Goal: Task Accomplishment & Management: Manage account settings

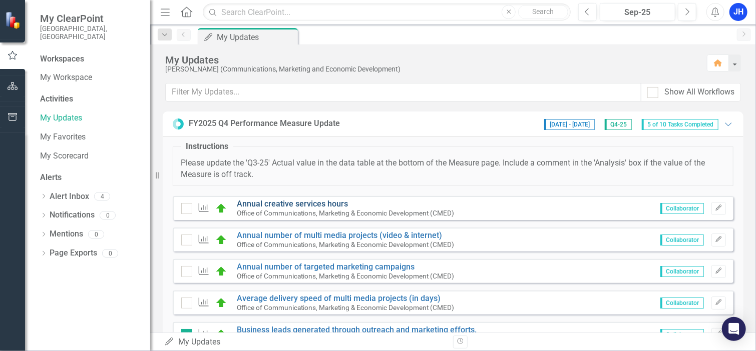
click at [296, 205] on link "Annual creative services hours" at bounding box center [292, 204] width 111 height 10
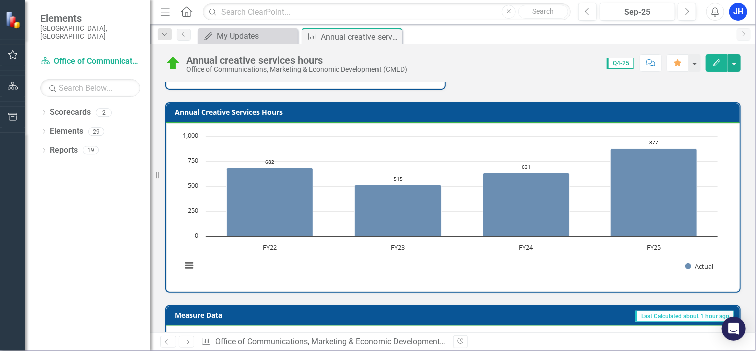
scroll to position [207, 0]
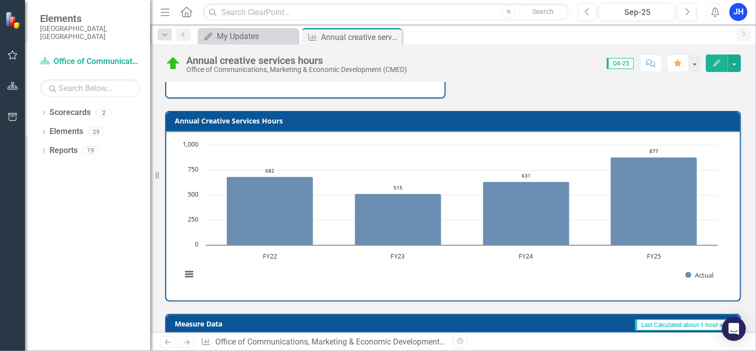
drag, startPoint x: 721, startPoint y: 182, endPoint x: 721, endPoint y: 165, distance: 17.0
click at [721, 165] on rect "Interactive chart" at bounding box center [450, 215] width 546 height 150
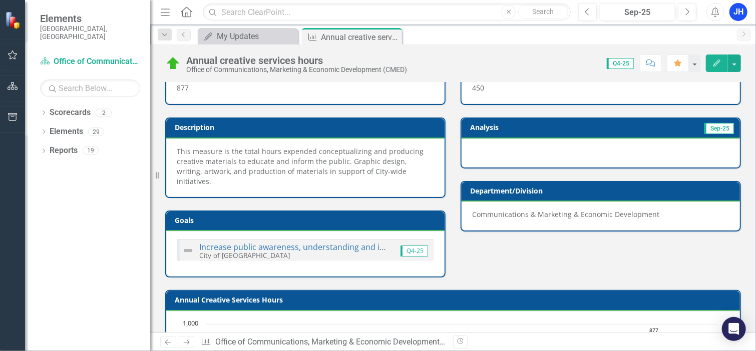
scroll to position [0, 0]
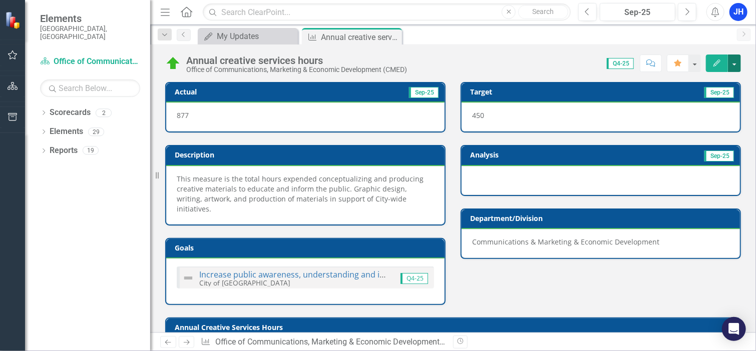
click at [737, 63] on button "button" at bounding box center [734, 64] width 13 height 18
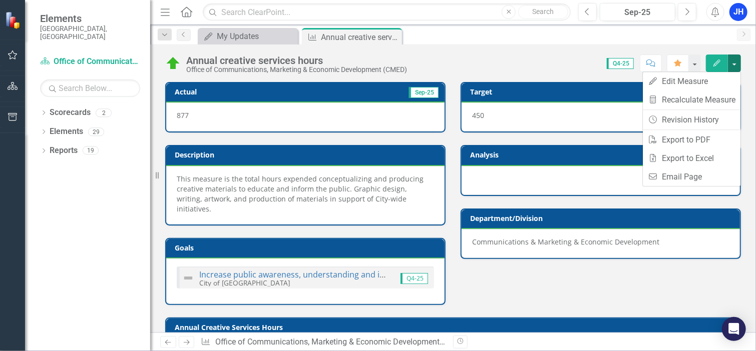
click at [574, 64] on div "Score: 0.00 Q4-25 Completed Comment Favorite Edit" at bounding box center [576, 63] width 329 height 17
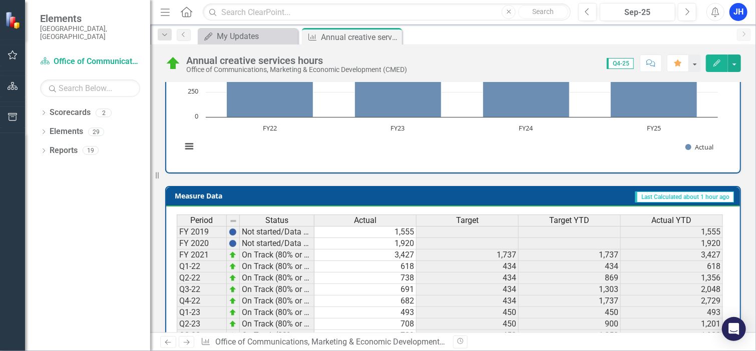
scroll to position [471, 0]
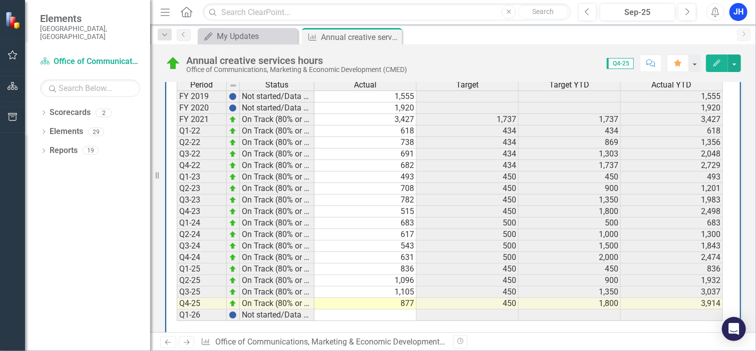
click at [713, 63] on icon "Edit" at bounding box center [716, 63] width 9 height 7
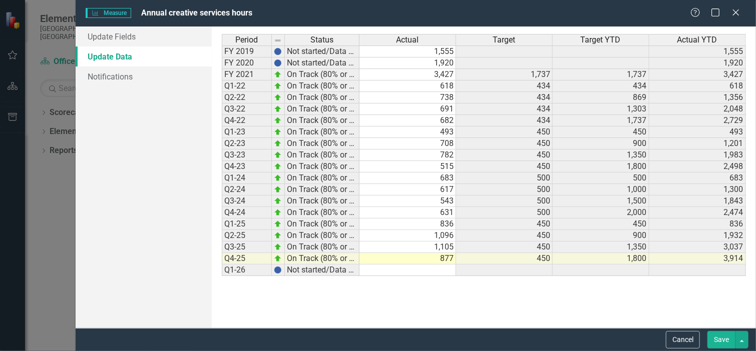
scroll to position [0, 0]
click at [741, 340] on button "button" at bounding box center [741, 340] width 13 height 18
click at [710, 306] on link "Save and Close" at bounding box center [708, 303] width 79 height 19
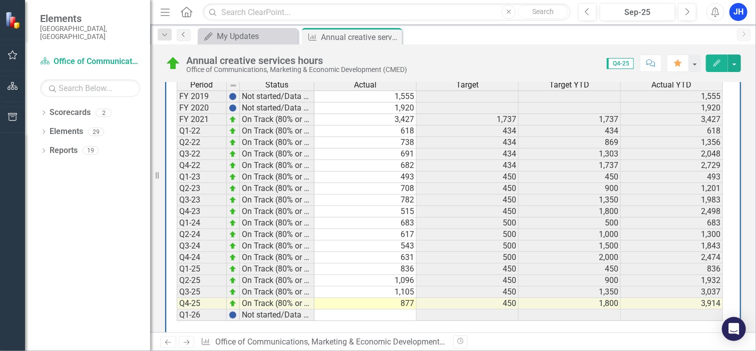
click at [185, 35] on icon "Previous" at bounding box center [184, 35] width 8 height 6
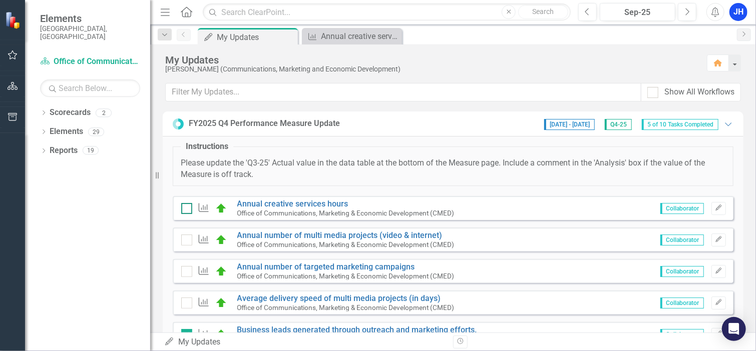
click at [189, 210] on div at bounding box center [186, 208] width 11 height 11
click at [188, 210] on input "checkbox" at bounding box center [184, 206] width 7 height 7
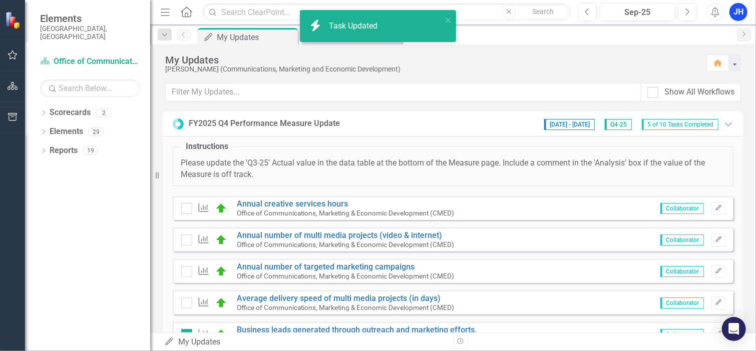
checkbox input "true"
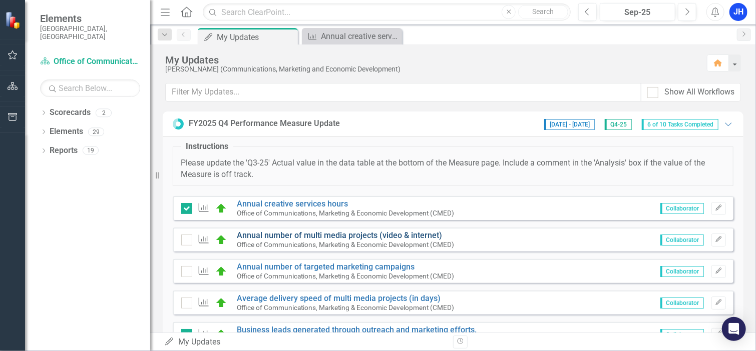
click at [293, 234] on link "Annual number of multi media projects (video & internet)" at bounding box center [339, 236] width 205 height 10
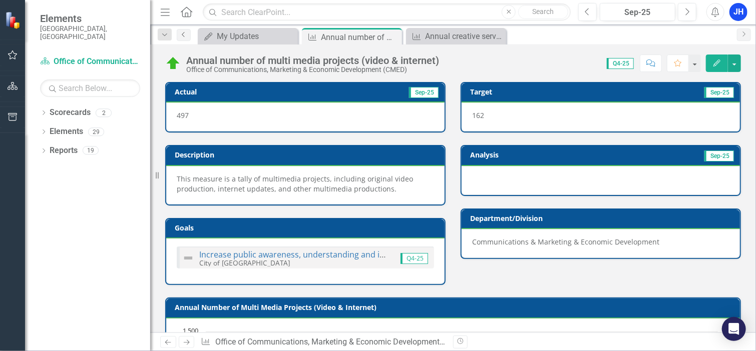
click at [184, 37] on icon "Previous" at bounding box center [184, 35] width 8 height 6
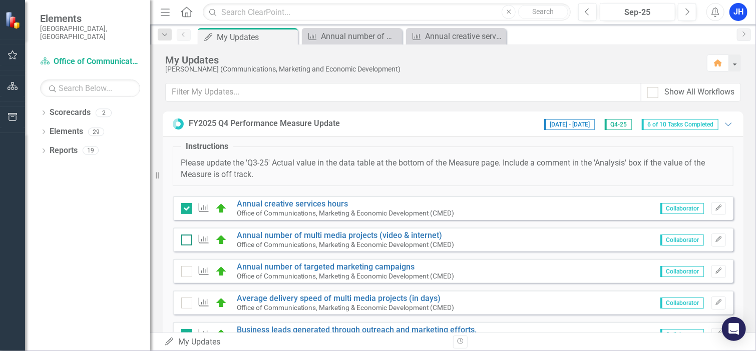
click at [186, 238] on input "checkbox" at bounding box center [184, 238] width 7 height 7
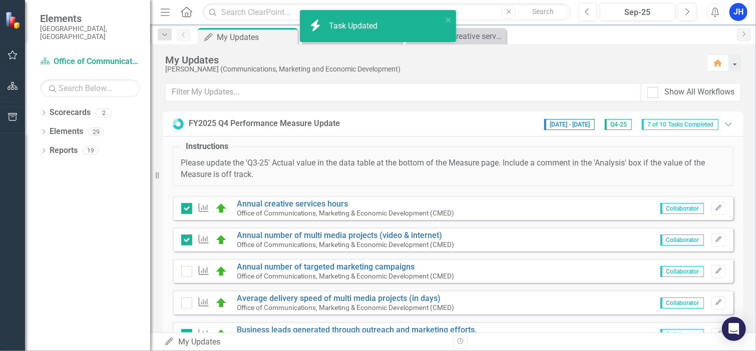
checkbox input "true"
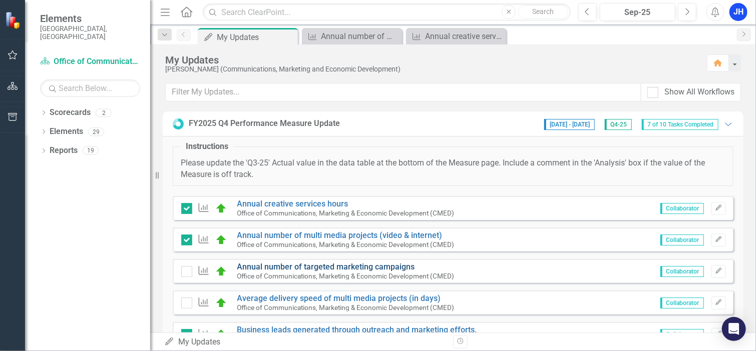
click at [288, 267] on link "Annual number of targeted marketing campaigns" at bounding box center [326, 267] width 178 height 10
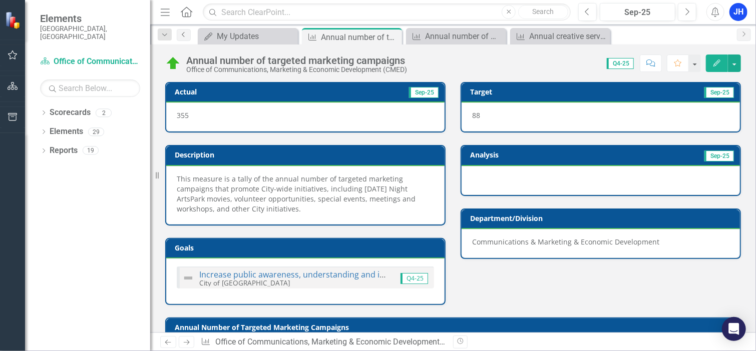
click at [182, 32] on icon "Previous" at bounding box center [184, 35] width 8 height 6
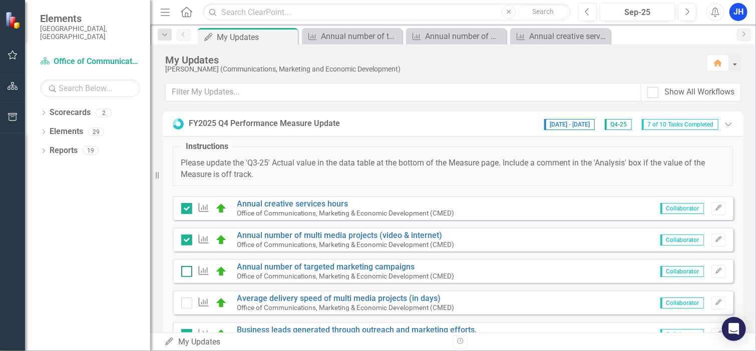
click at [188, 269] on div at bounding box center [186, 271] width 11 height 11
click at [188, 269] on input "checkbox" at bounding box center [184, 269] width 7 height 7
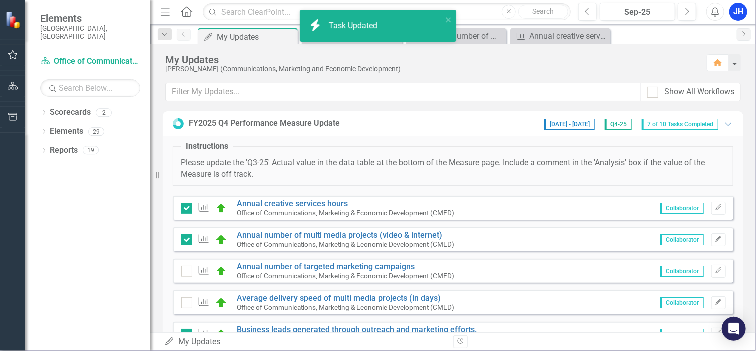
checkbox input "true"
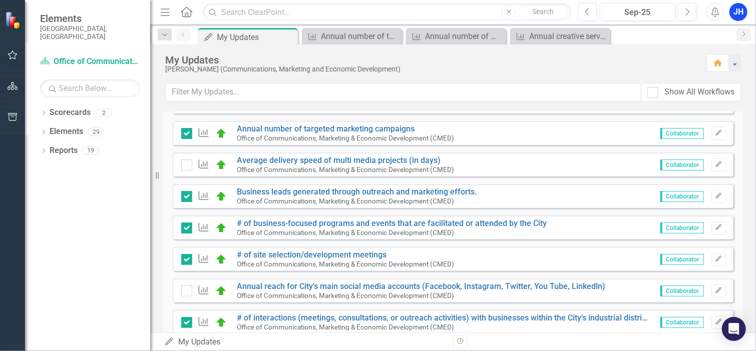
scroll to position [140, 0]
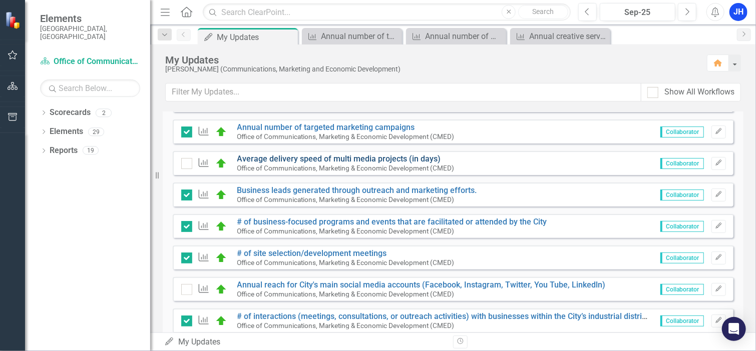
click at [268, 158] on link "Average delivery speed of multi media projects (in days)" at bounding box center [339, 159] width 204 height 10
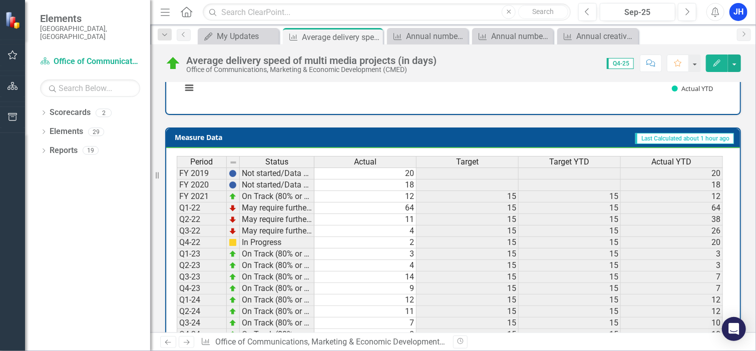
scroll to position [391, 0]
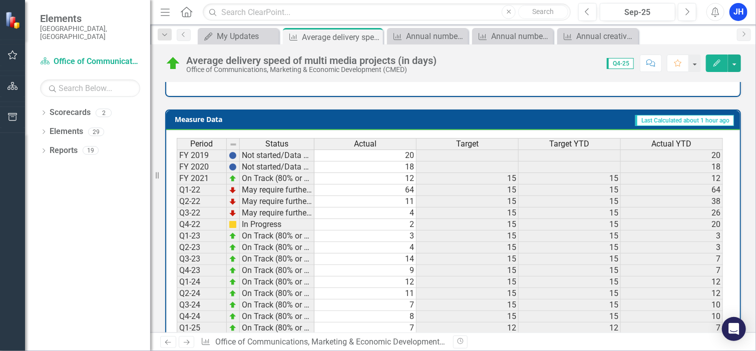
drag, startPoint x: 746, startPoint y: 249, endPoint x: 747, endPoint y: 291, distance: 42.6
click at [747, 291] on div "Actual Sep-25 6 Description This measure reflects the average length of time fo…" at bounding box center [453, 42] width 606 height 729
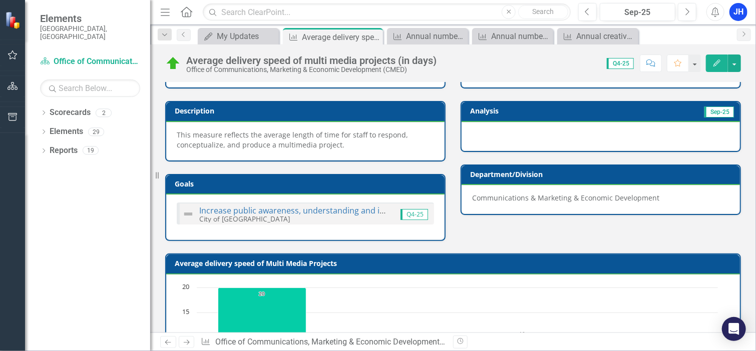
scroll to position [0, 0]
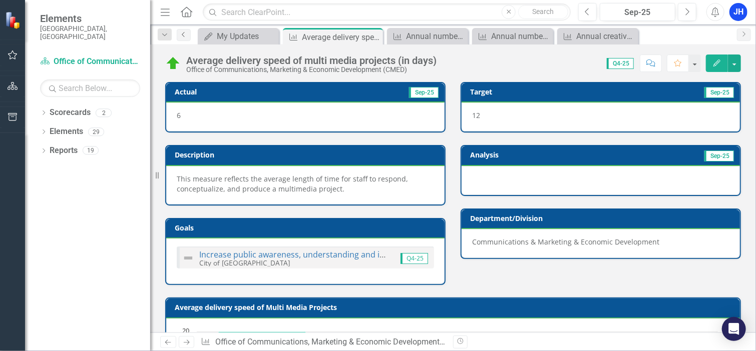
click at [183, 33] on icon at bounding box center [183, 34] width 3 height 5
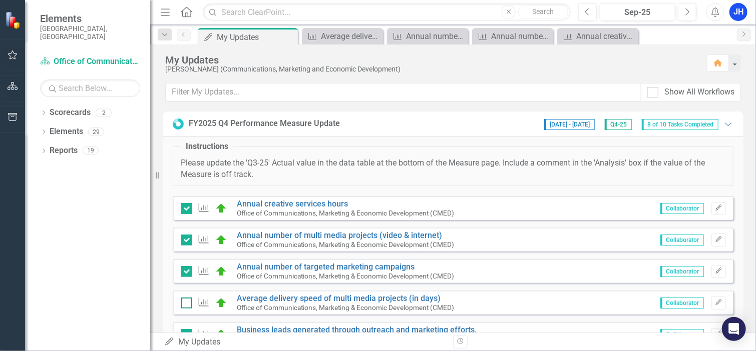
click at [187, 300] on input "checkbox" at bounding box center [184, 301] width 7 height 7
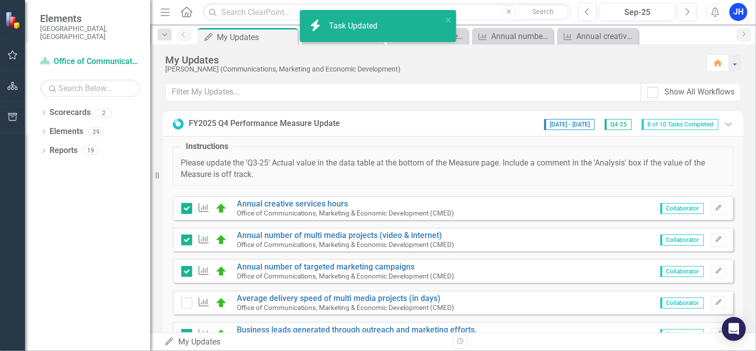
checkbox input "true"
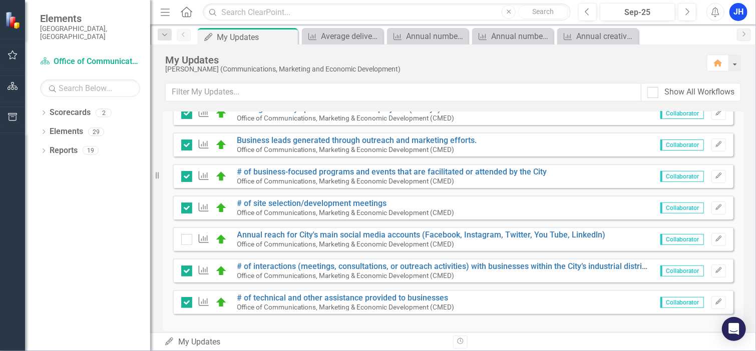
scroll to position [192, 0]
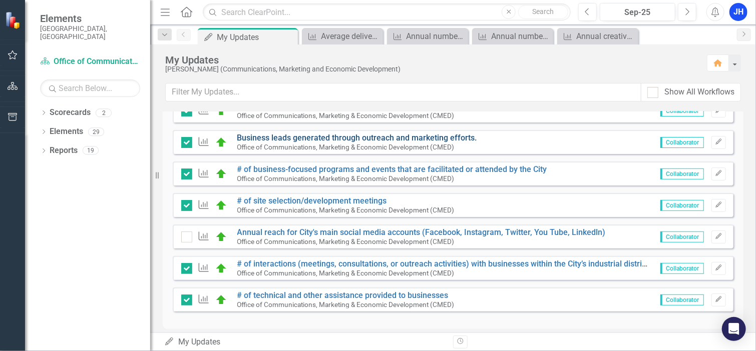
click at [290, 135] on link "Business leads generated through outreach and marketing efforts." at bounding box center [357, 138] width 240 height 10
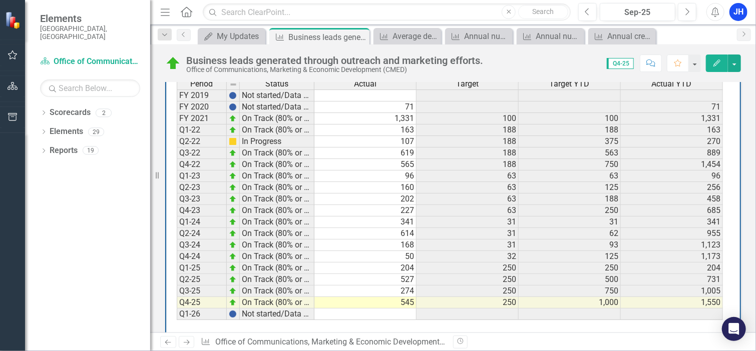
scroll to position [471, 0]
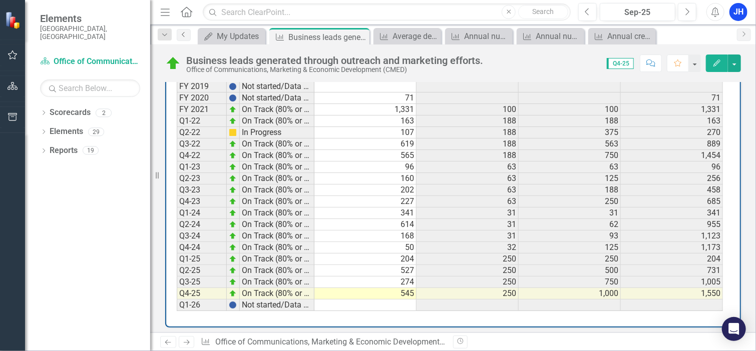
click at [183, 34] on icon "Previous" at bounding box center [184, 35] width 8 height 6
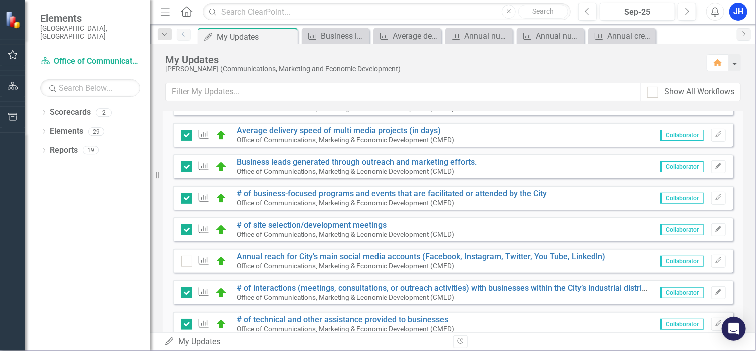
scroll to position [168, 0]
click at [281, 167] on div "Office of Communications, Marketing & Economic Development (CMED)" at bounding box center [357, 171] width 240 height 9
click at [270, 159] on link "Business leads generated through outreach and marketing efforts." at bounding box center [357, 162] width 240 height 10
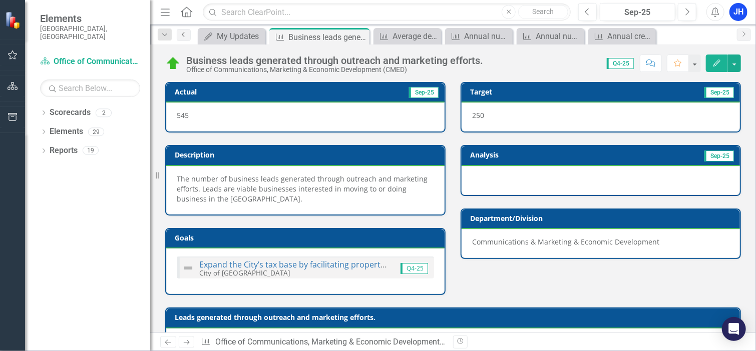
click at [185, 35] on icon "Previous" at bounding box center [184, 35] width 8 height 6
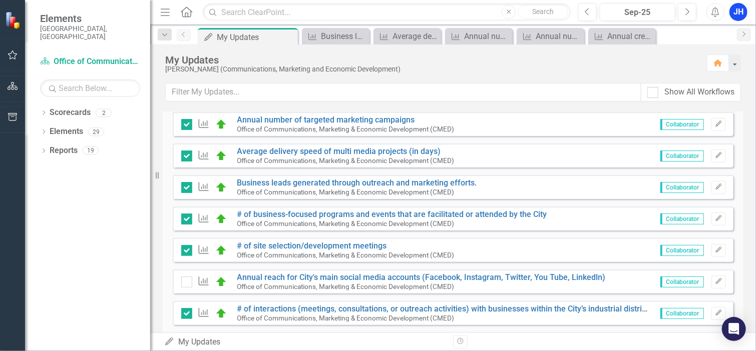
scroll to position [166, 0]
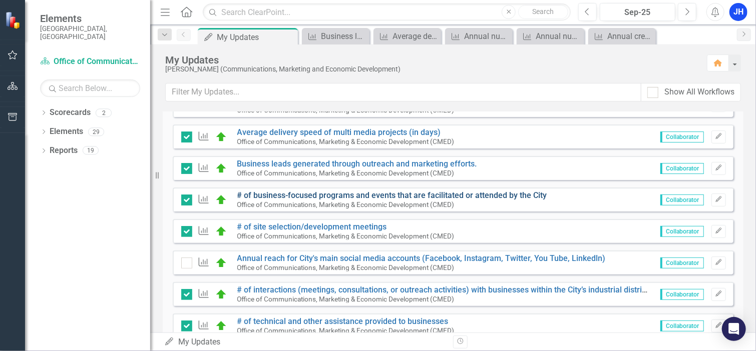
click at [324, 195] on link "# of business-focused programs and events that are facilitated or attended by t…" at bounding box center [392, 196] width 310 height 10
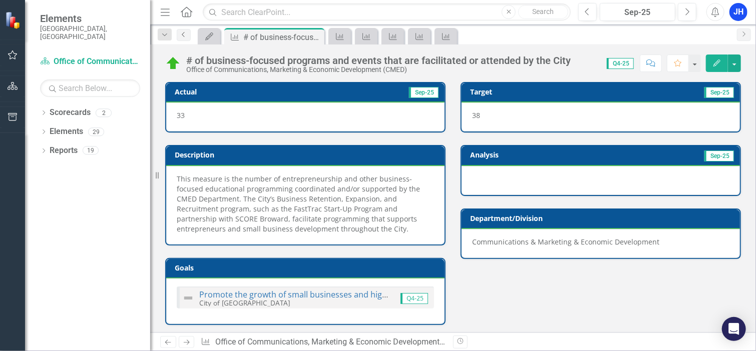
click at [187, 32] on icon "Previous" at bounding box center [184, 35] width 8 height 6
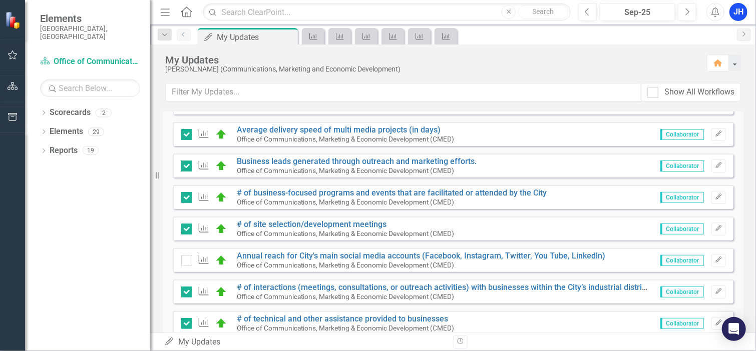
scroll to position [200, 0]
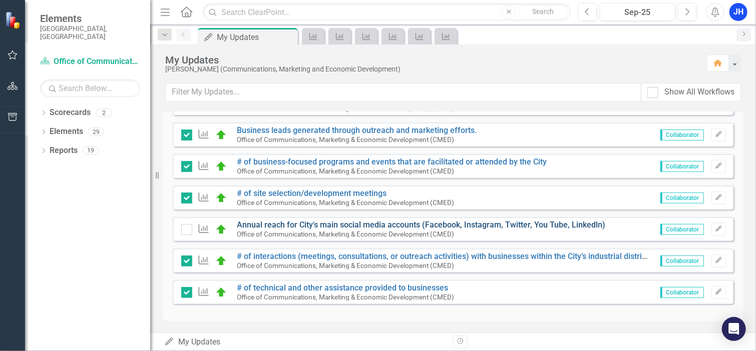
click at [285, 226] on link "Annual reach for City's main social media accounts (Facebook, Instagram, Twitte…" at bounding box center [421, 225] width 368 height 10
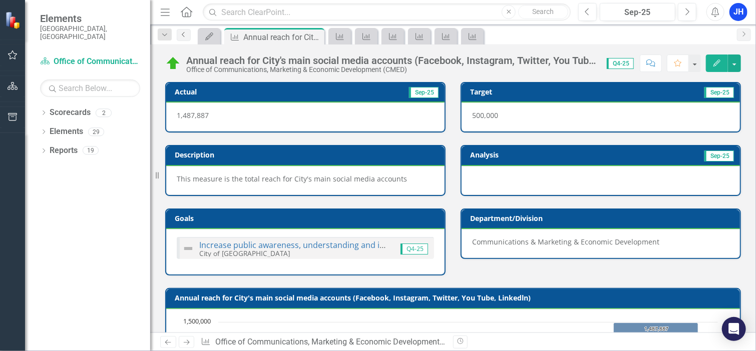
click at [188, 35] on link "Previous" at bounding box center [184, 35] width 14 height 12
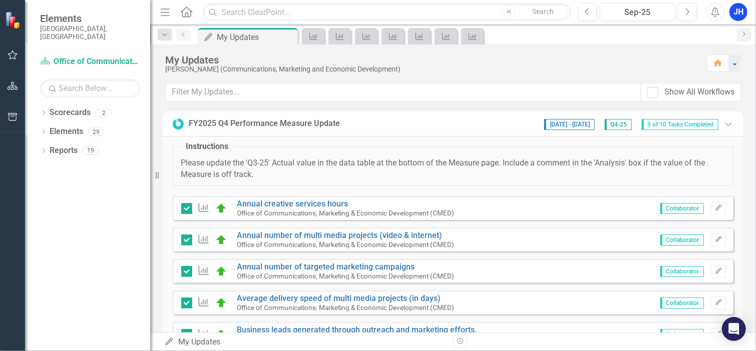
scroll to position [200, 0]
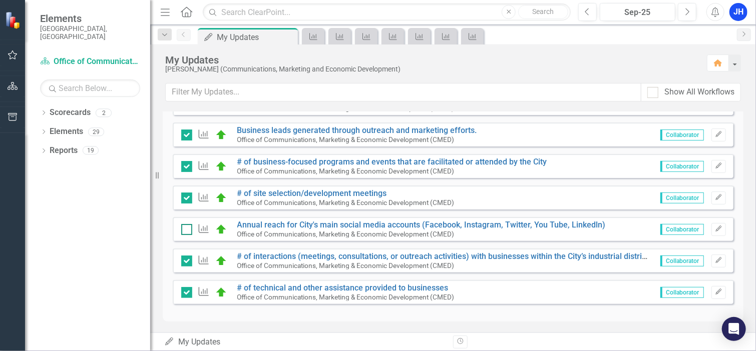
click at [190, 226] on div at bounding box center [186, 229] width 11 height 11
click at [188, 226] on input "checkbox" at bounding box center [184, 227] width 7 height 7
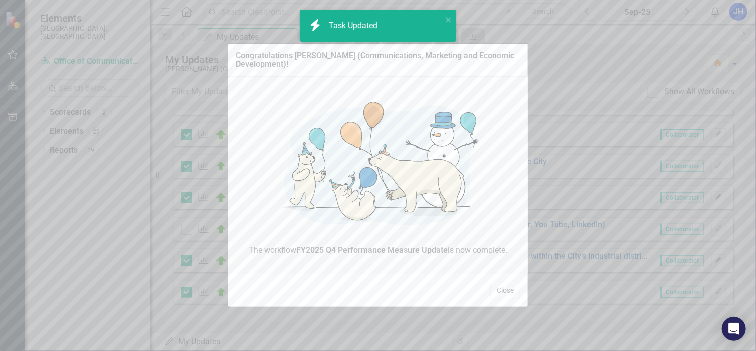
checkbox input "true"
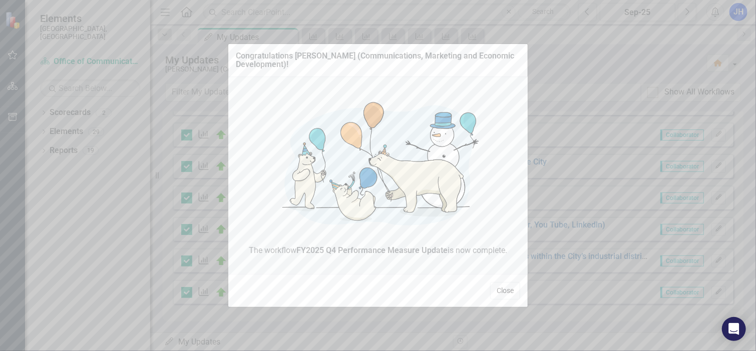
click at [497, 290] on button "Close" at bounding box center [505, 291] width 30 height 18
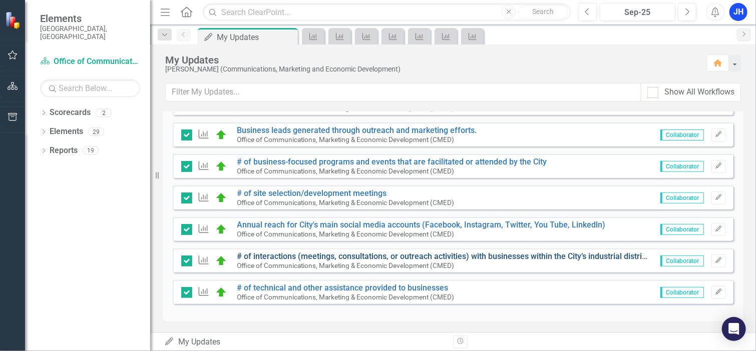
click at [273, 258] on link "# of interactions (meetings, consultations, or outreach activities) with busine…" at bounding box center [499, 257] width 525 height 10
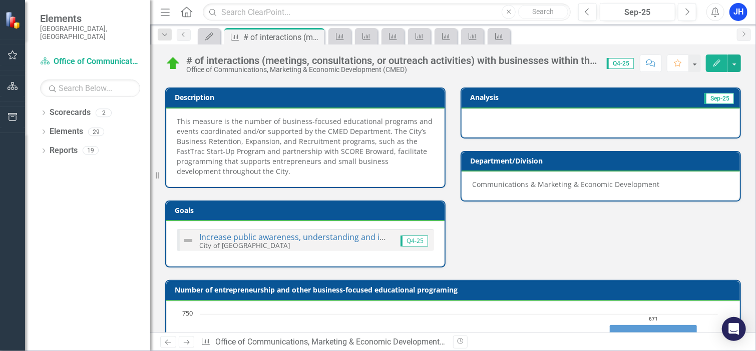
scroll to position [60, 0]
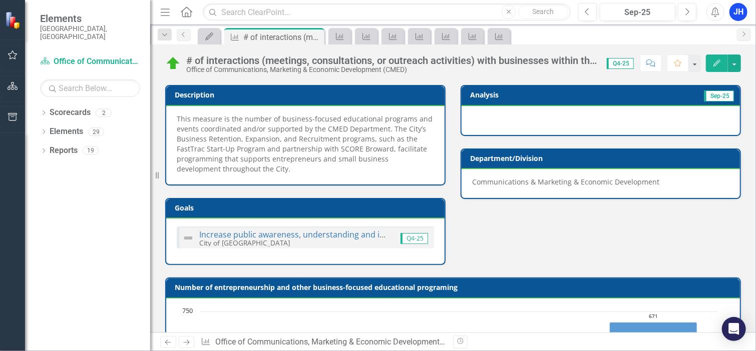
click at [702, 131] on div at bounding box center [600, 120] width 278 height 29
drag, startPoint x: 243, startPoint y: 167, endPoint x: 173, endPoint y: 121, distance: 83.9
click at [173, 121] on div "This measure is the number of business-focused educational programs and events …" at bounding box center [305, 145] width 278 height 79
click at [235, 155] on span "This measure is the number of business-focused educational programs and events …" at bounding box center [305, 144] width 256 height 60
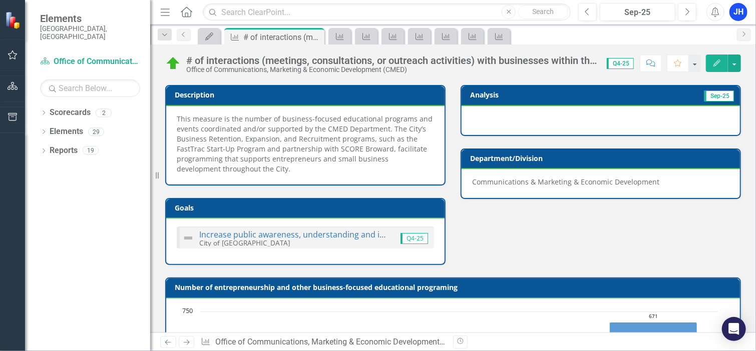
drag, startPoint x: 246, startPoint y: 170, endPoint x: 188, endPoint y: 129, distance: 71.1
click at [188, 129] on div "This measure is the number of business-focused educational programs and events …" at bounding box center [305, 145] width 278 height 79
click at [184, 37] on icon "Previous" at bounding box center [184, 35] width 8 height 6
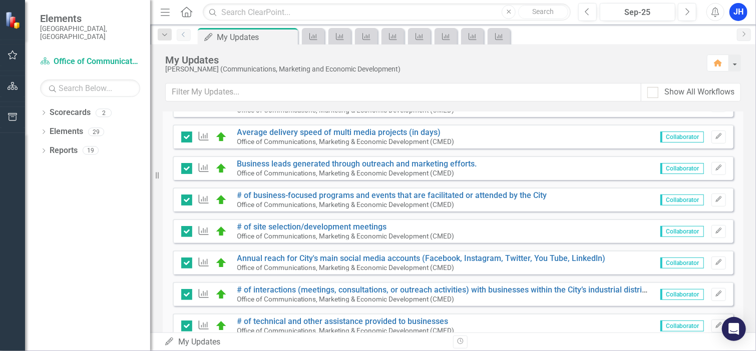
scroll to position [200, 0]
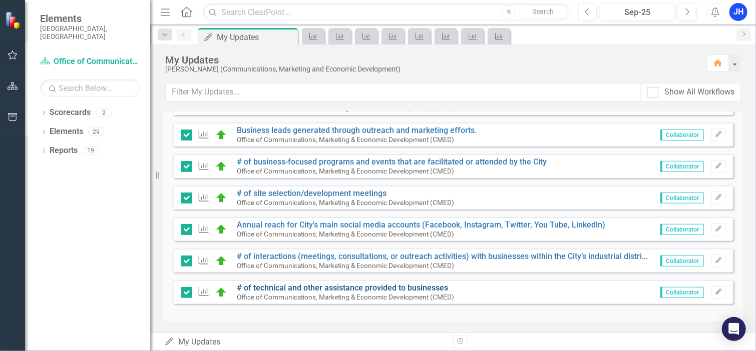
click at [308, 288] on link "# of technical and other assistance provided to businesses" at bounding box center [342, 288] width 211 height 10
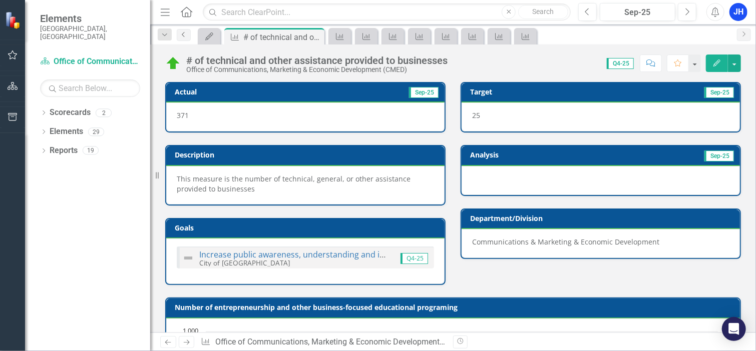
click at [186, 39] on link "Previous" at bounding box center [184, 35] width 14 height 12
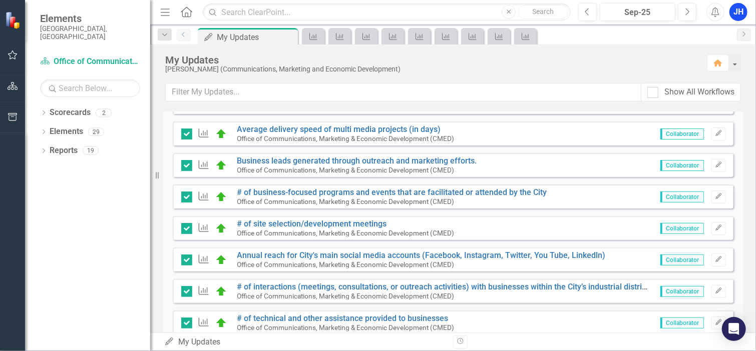
scroll to position [200, 0]
